Goal: Find contact information: Obtain details needed to contact an individual or organization

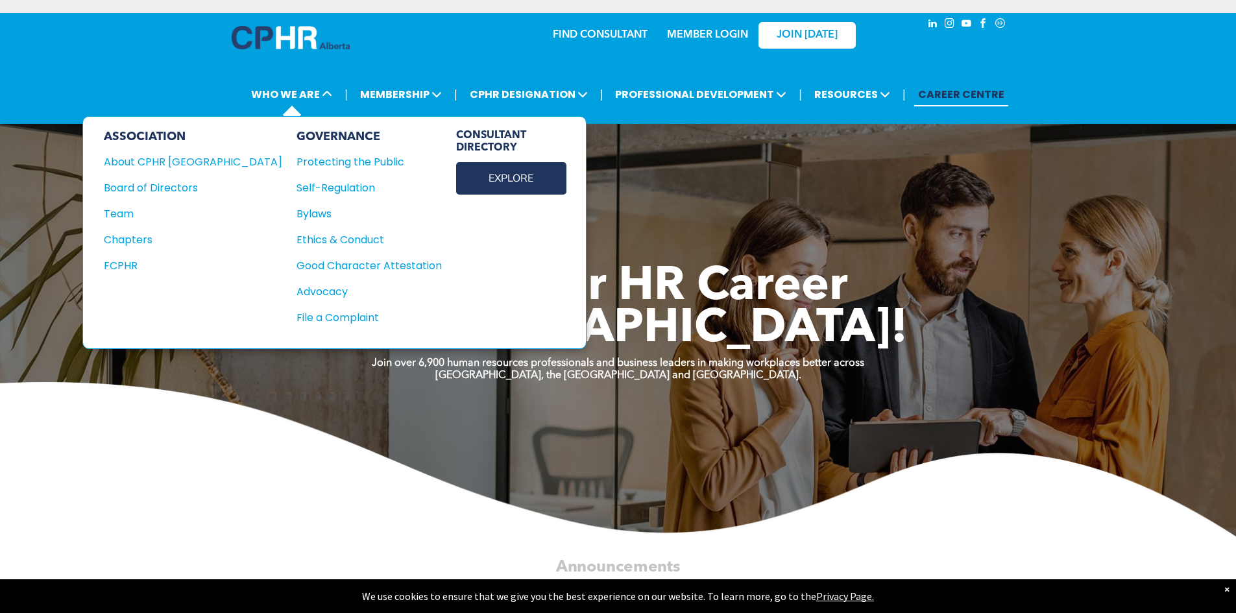
click at [456, 175] on link "EXPLORE" at bounding box center [511, 178] width 110 height 32
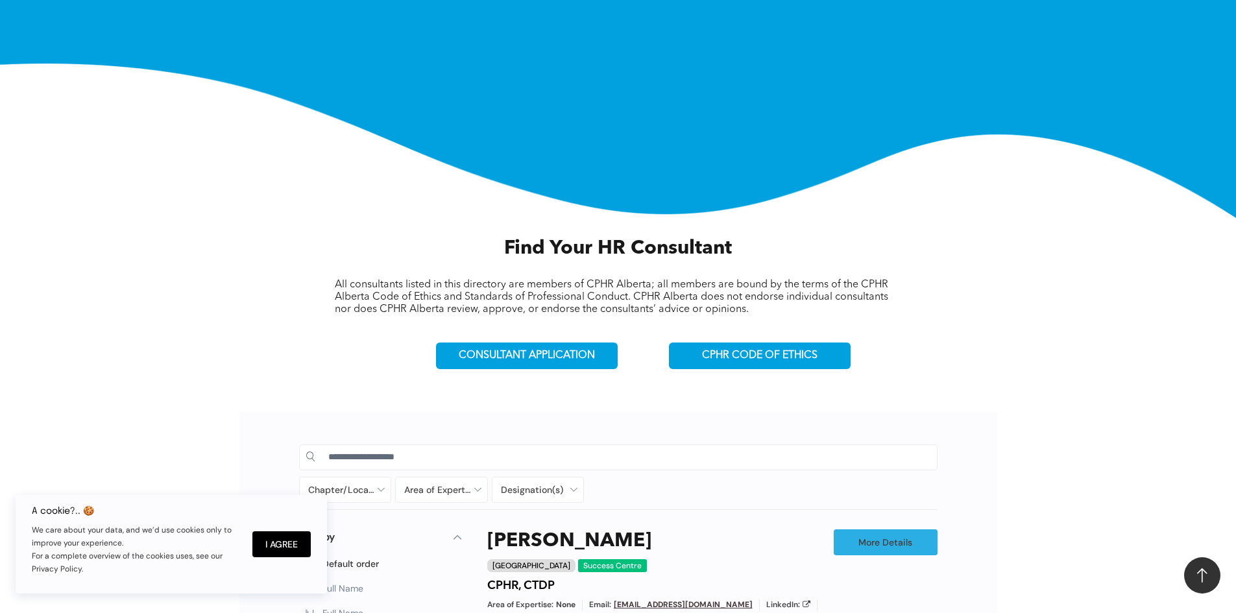
scroll to position [389, 0]
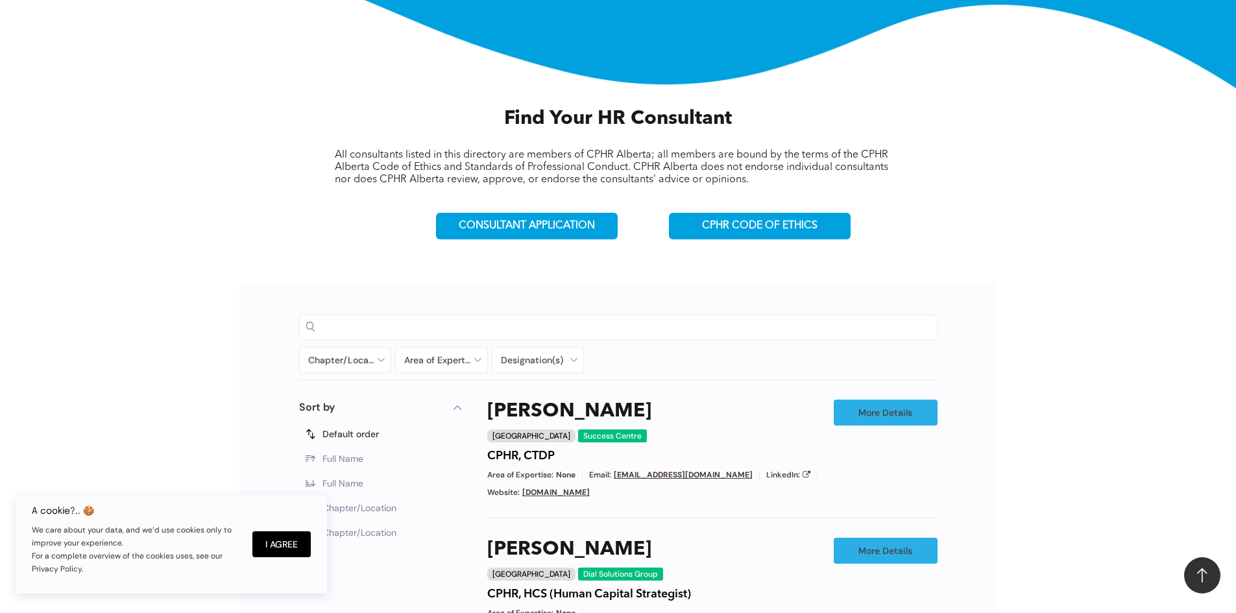
click at [442, 327] on input at bounding box center [629, 326] width 602 height 19
paste input "**********"
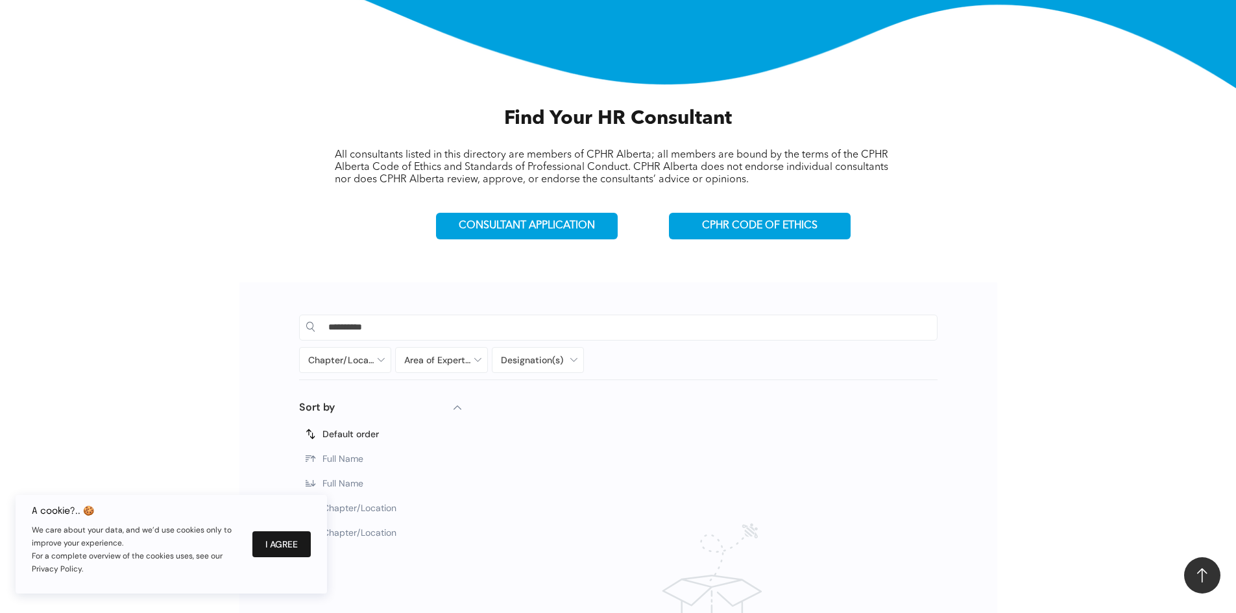
type input "**********"
click at [290, 544] on button "I Agree" at bounding box center [281, 545] width 58 height 26
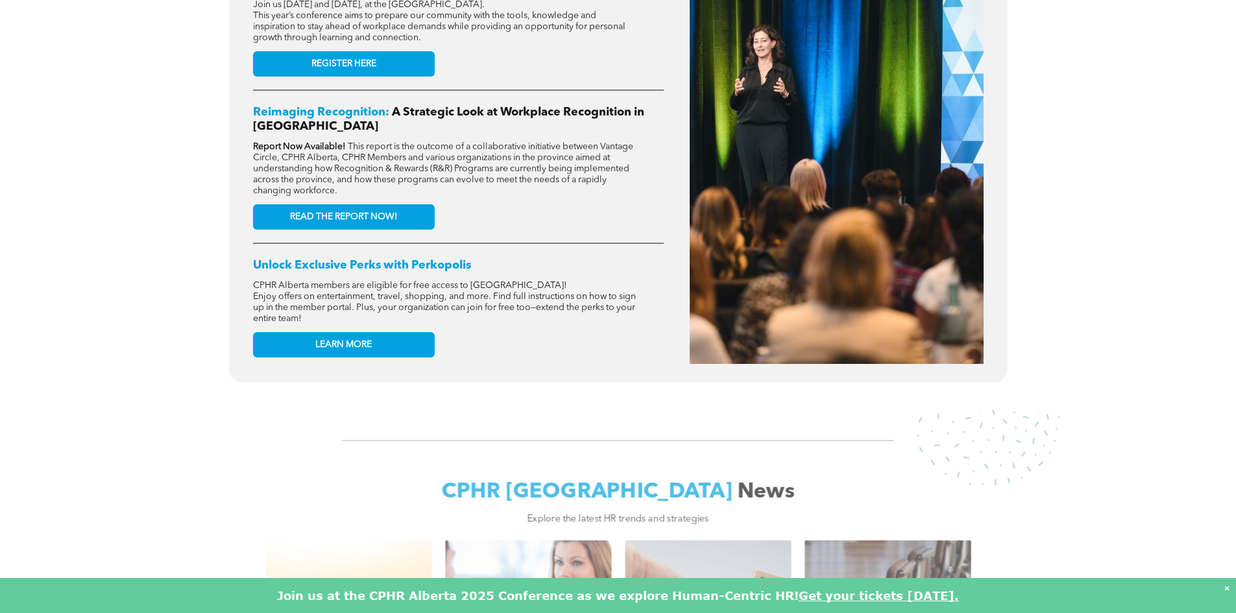
scroll to position [649, 0]
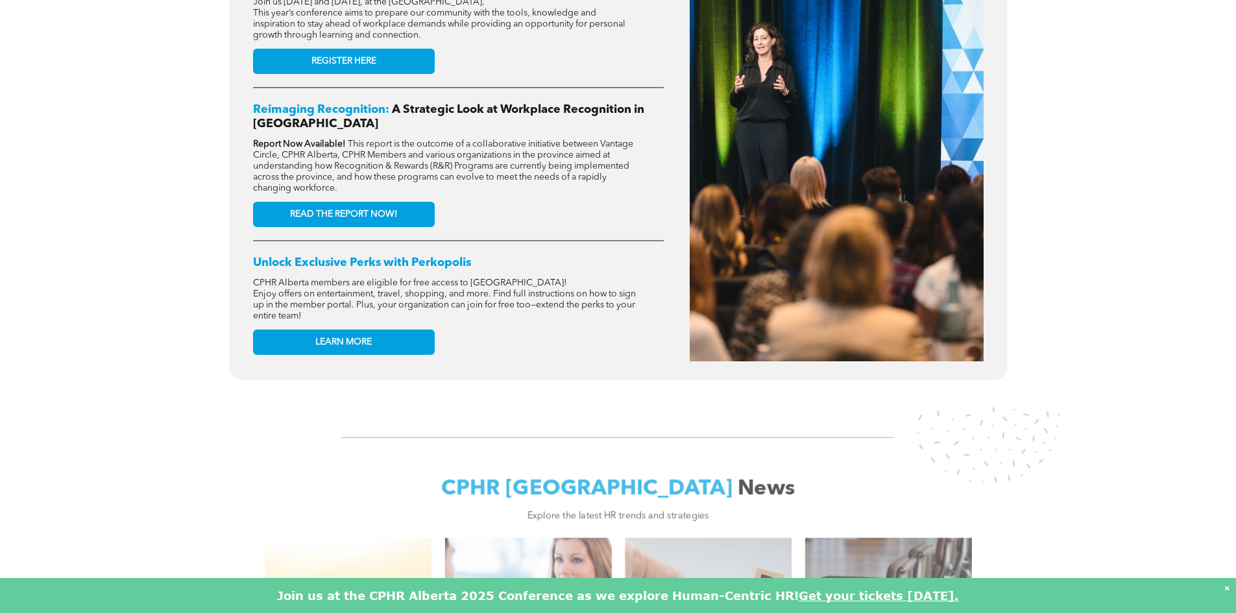
click at [1229, 587] on div "×" at bounding box center [1227, 588] width 5 height 13
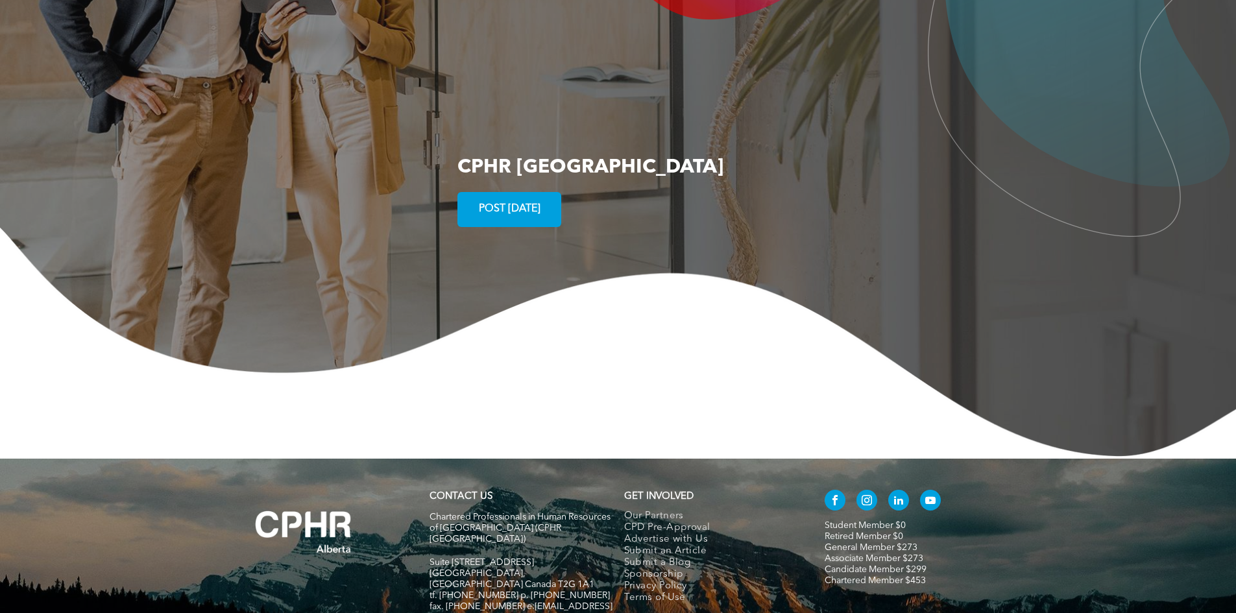
scroll to position [2520, 0]
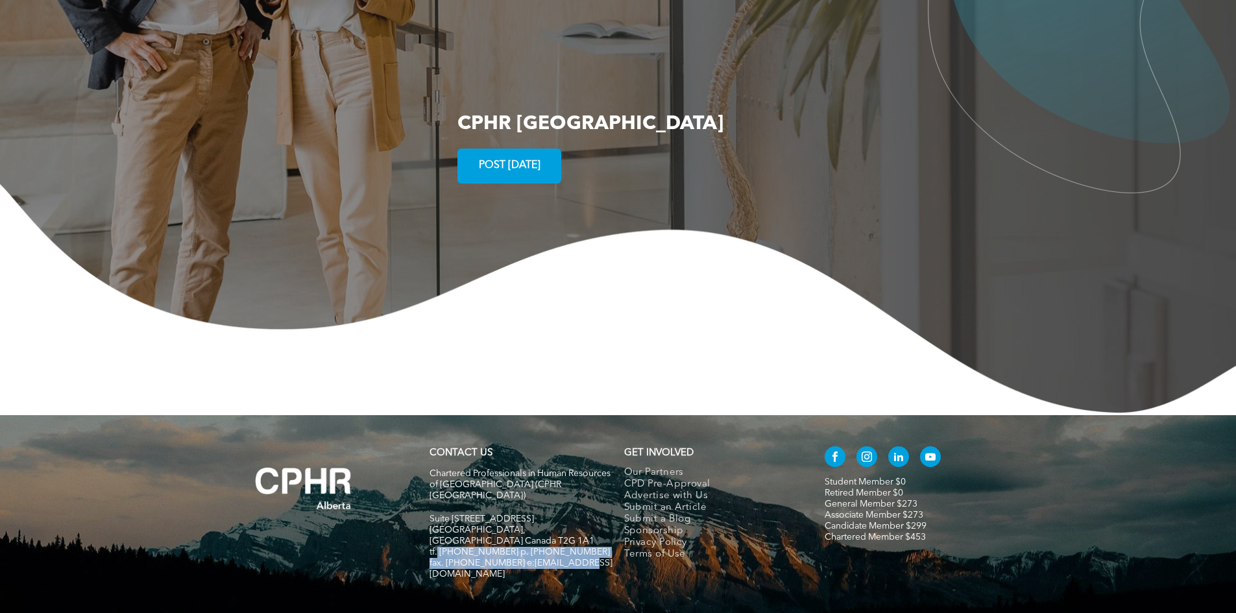
drag, startPoint x: 437, startPoint y: 474, endPoint x: 590, endPoint y: 484, distance: 152.8
click at [590, 484] on div "Chartered Professionals in Human Resources of Alberta (CPHR Alberta) Suite 320,…" at bounding box center [521, 530] width 183 height 126
copy div "1-800-668-6125 p. 403-209-2420 fax. 403-209-2401 e:info@cphrab.ca"
